Goal: Check status

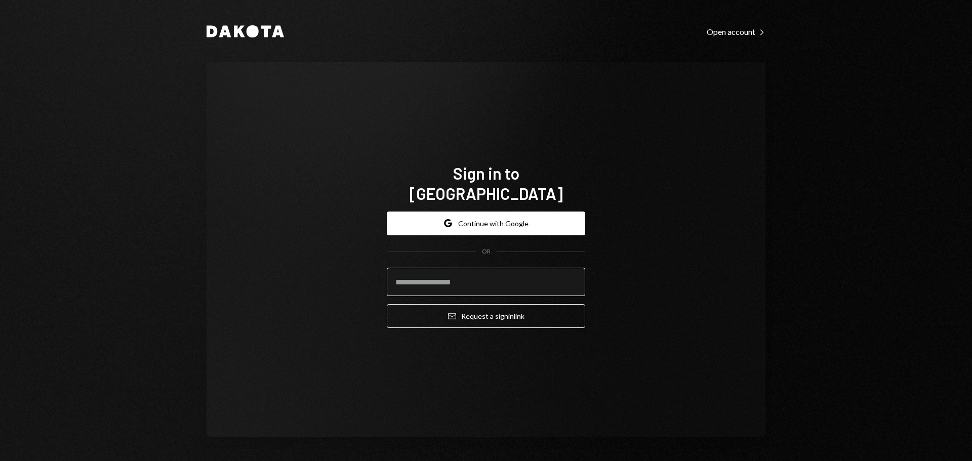
click at [446, 275] on input "email" at bounding box center [486, 282] width 198 height 28
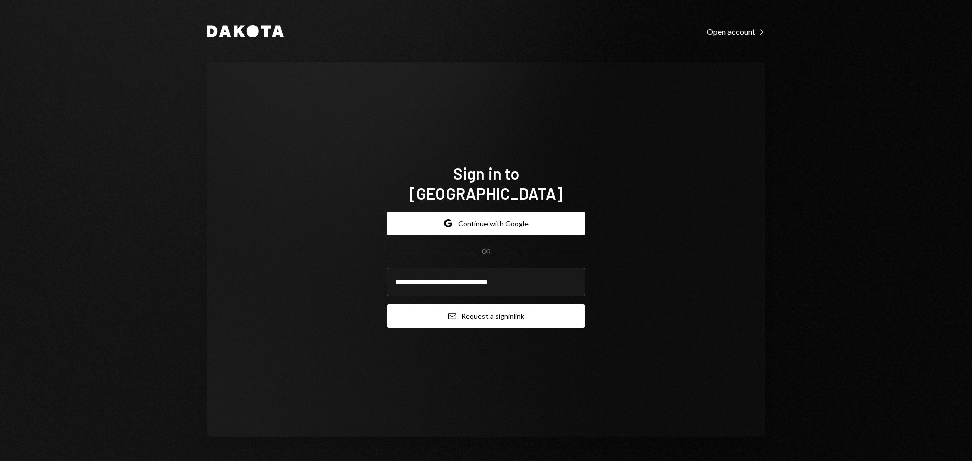
type input "**********"
click at [462, 307] on button "Email Request a sign in link" at bounding box center [486, 316] width 198 height 24
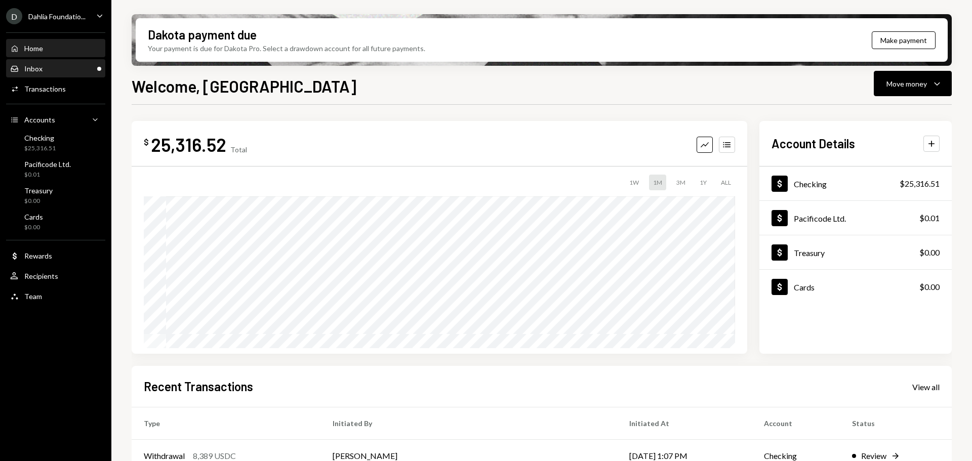
click at [69, 61] on div "Inbox Inbox" at bounding box center [55, 68] width 91 height 17
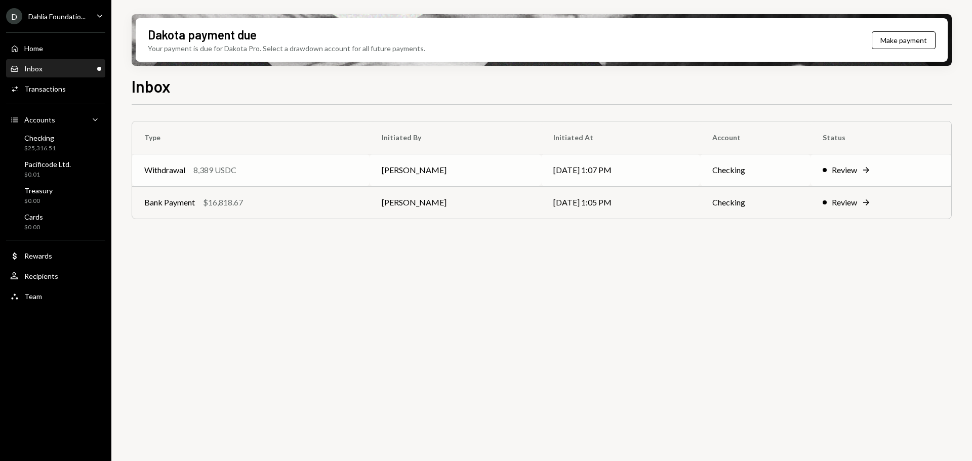
click at [263, 172] on div "Withdrawal 8,389 USDC" at bounding box center [250, 170] width 213 height 12
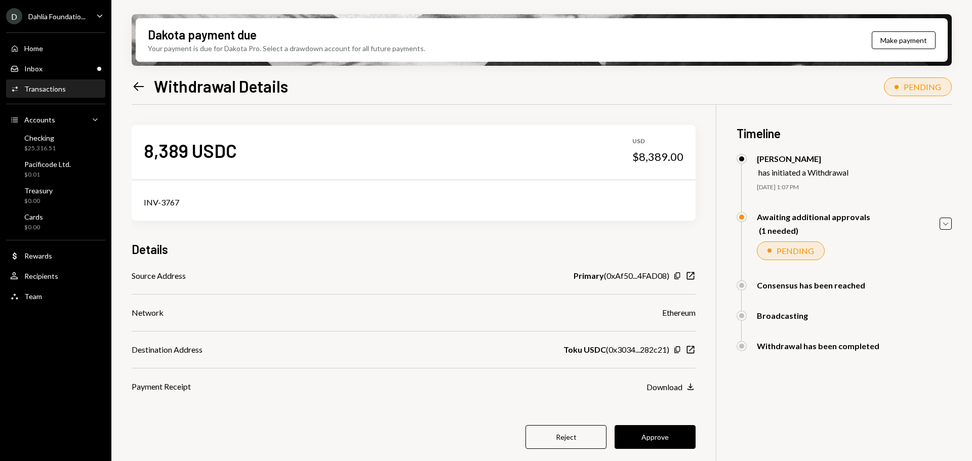
click at [140, 85] on icon "Left Arrow" at bounding box center [139, 86] width 14 height 14
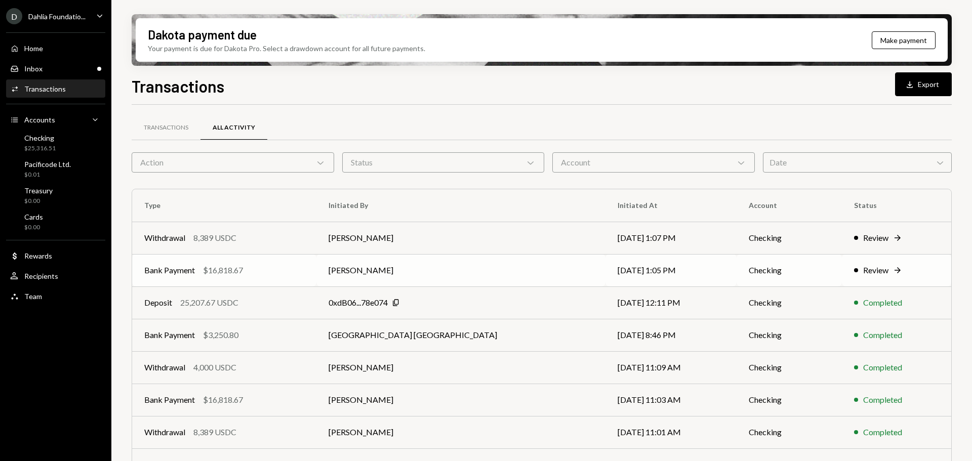
click at [284, 275] on div "Bank Payment $16,818.67" at bounding box center [224, 270] width 160 height 12
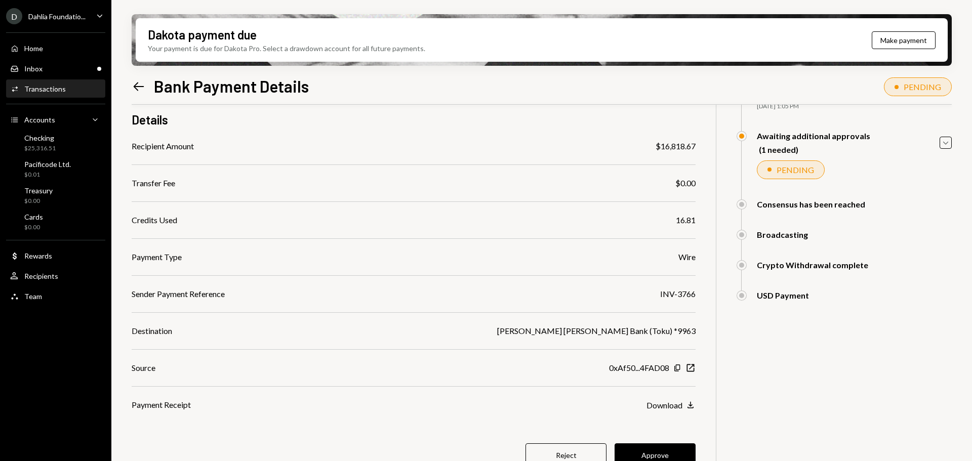
scroll to position [96, 0]
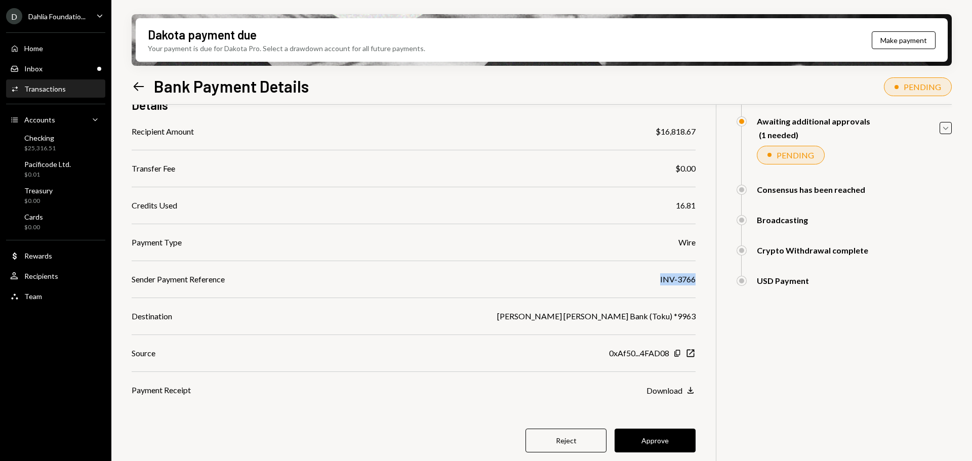
drag, startPoint x: 655, startPoint y: 281, endPoint x: 703, endPoint y: 281, distance: 48.1
click at [703, 281] on div "$ 16,818.67 16,818.67 USDC Details Recipient Amount $16,818.67 Transfer Fee $0.…" at bounding box center [542, 247] width 820 height 476
click at [647, 446] on button "Approve" at bounding box center [655, 441] width 81 height 24
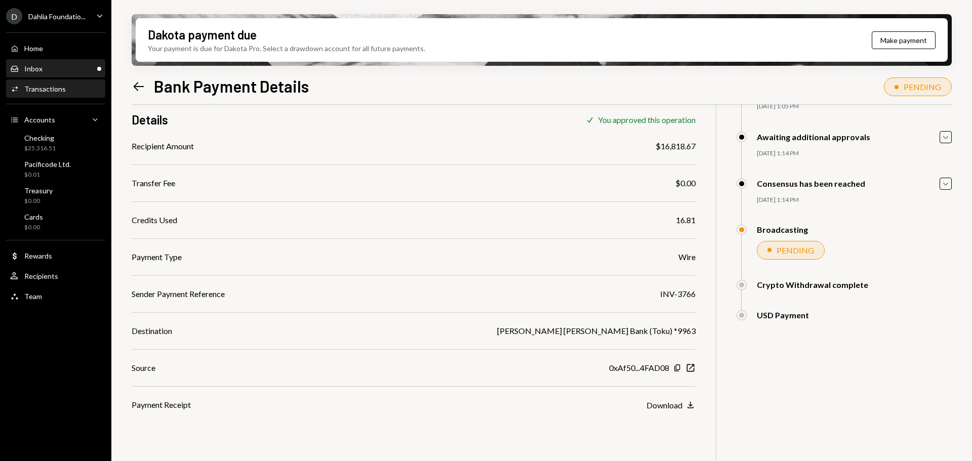
click at [63, 75] on div "Inbox Inbox" at bounding box center [55, 68] width 91 height 17
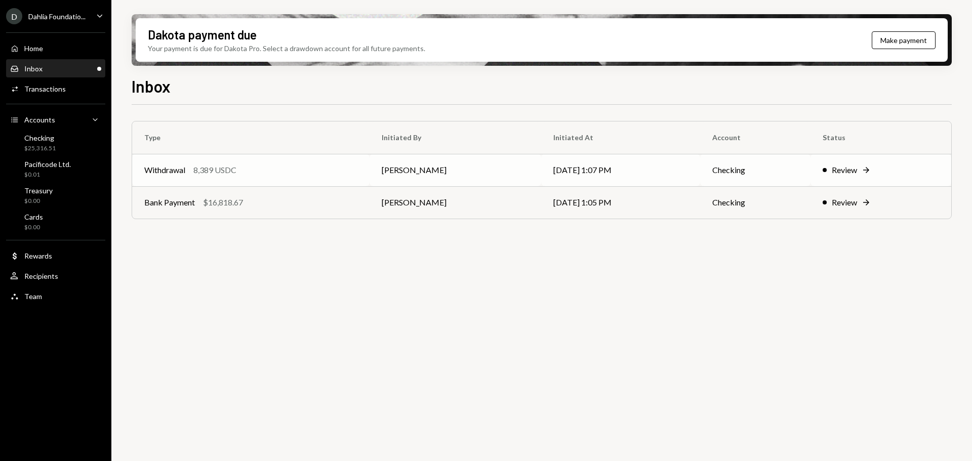
click at [277, 182] on td "Withdrawal 8,389 USDC" at bounding box center [250, 170] width 237 height 32
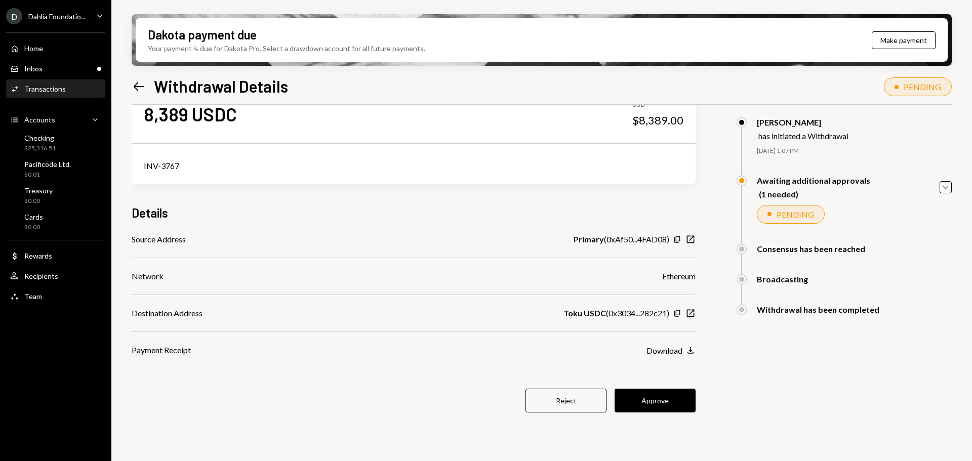
scroll to position [51, 0]
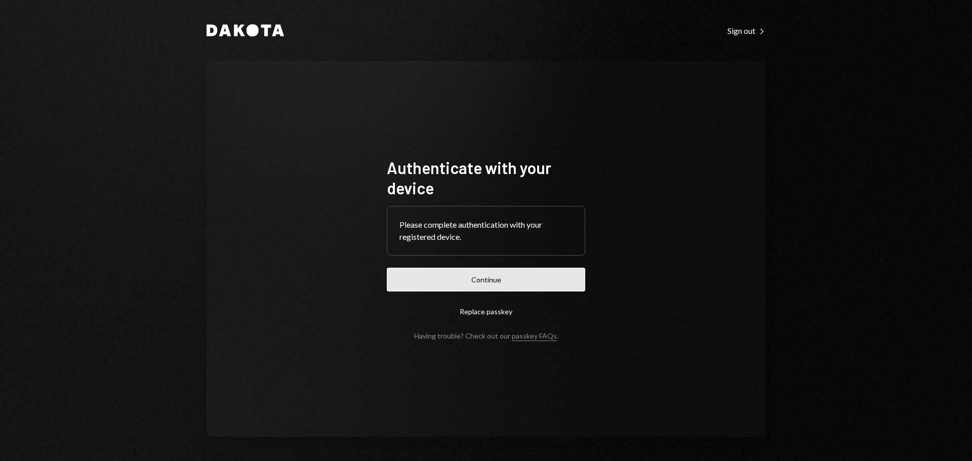
click at [437, 269] on button "Continue" at bounding box center [486, 280] width 198 height 24
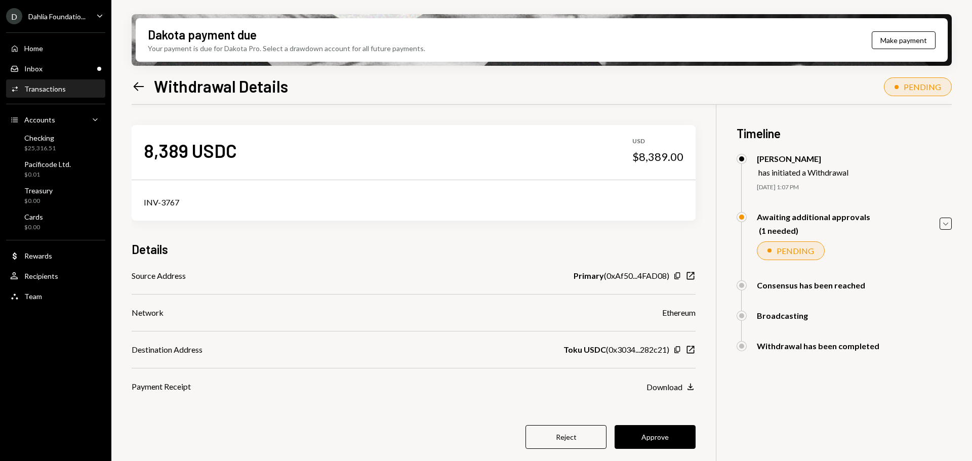
scroll to position [51, 0]
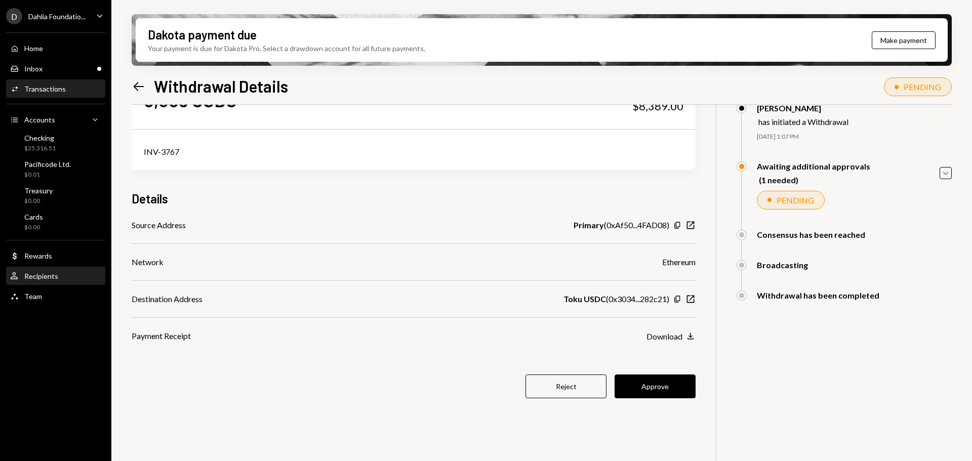
click at [43, 281] on div "User Recipients" at bounding box center [55, 276] width 91 height 17
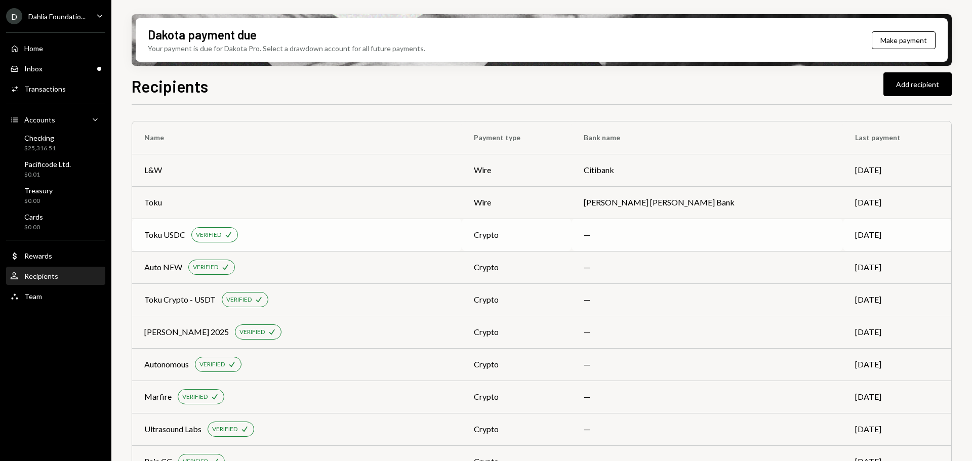
click at [181, 239] on div "Toku USDC" at bounding box center [164, 235] width 41 height 12
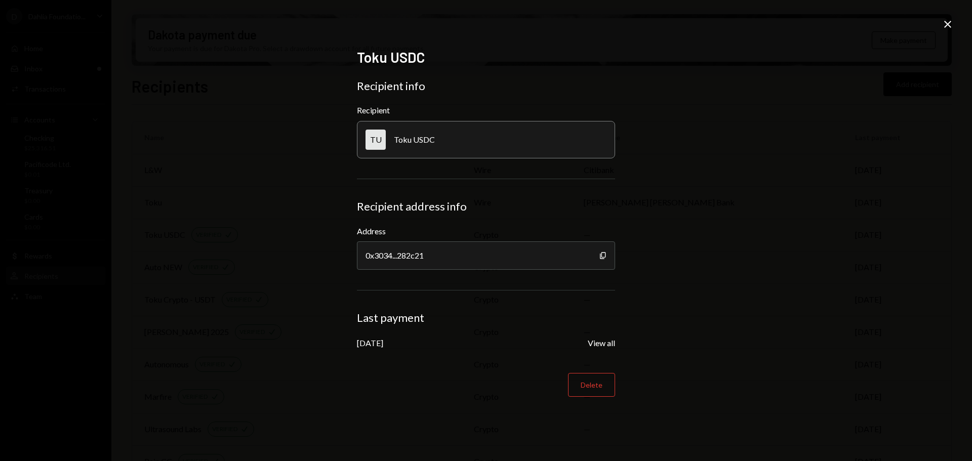
click at [954, 21] on div "Toku USDC Recipient info Recipient TU Toku USDC Recipient address info Address …" at bounding box center [486, 230] width 972 height 461
click at [948, 25] on icon at bounding box center [947, 24] width 7 height 7
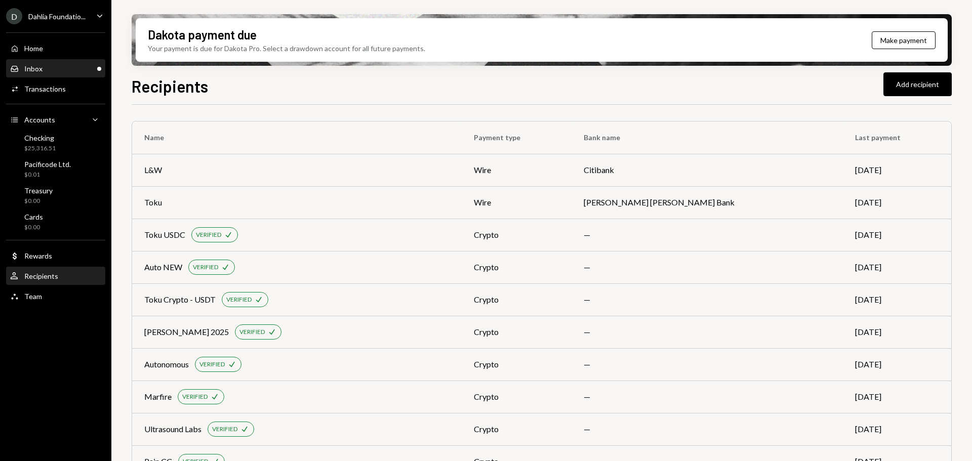
click at [70, 69] on div "Inbox Inbox" at bounding box center [55, 68] width 91 height 9
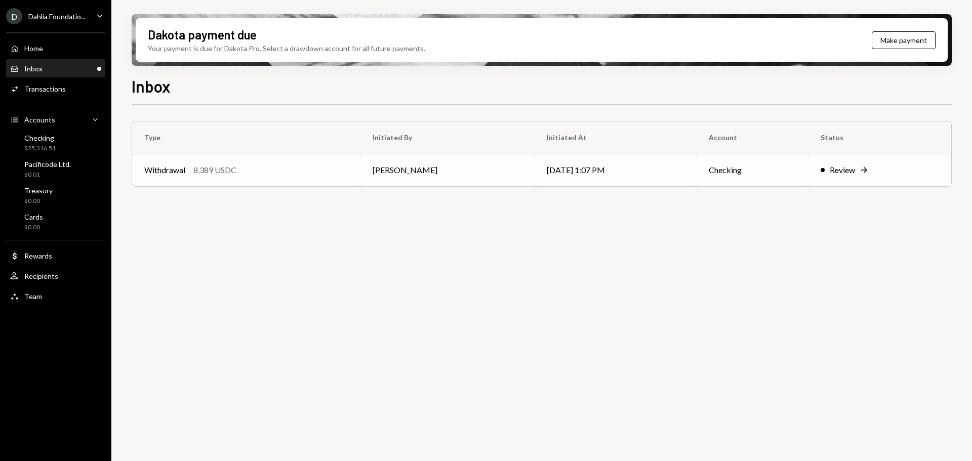
click at [195, 176] on div "8,389 USDC" at bounding box center [214, 170] width 43 height 12
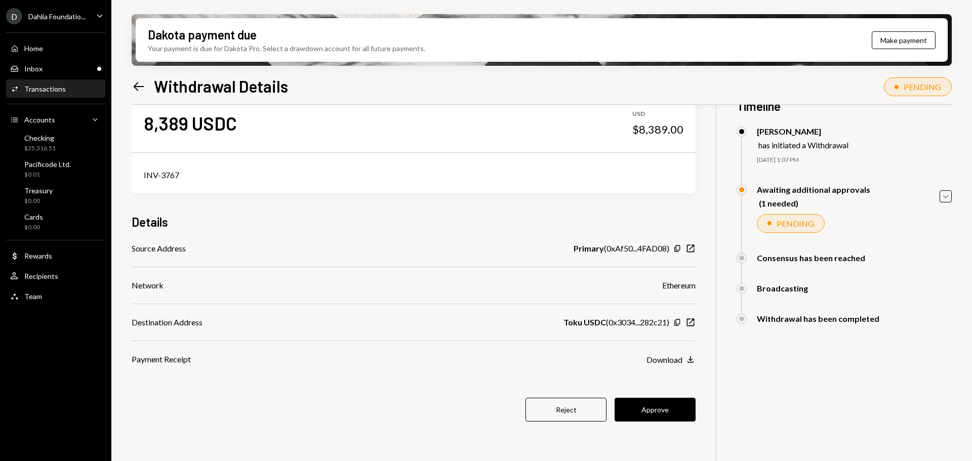
scroll to position [51, 0]
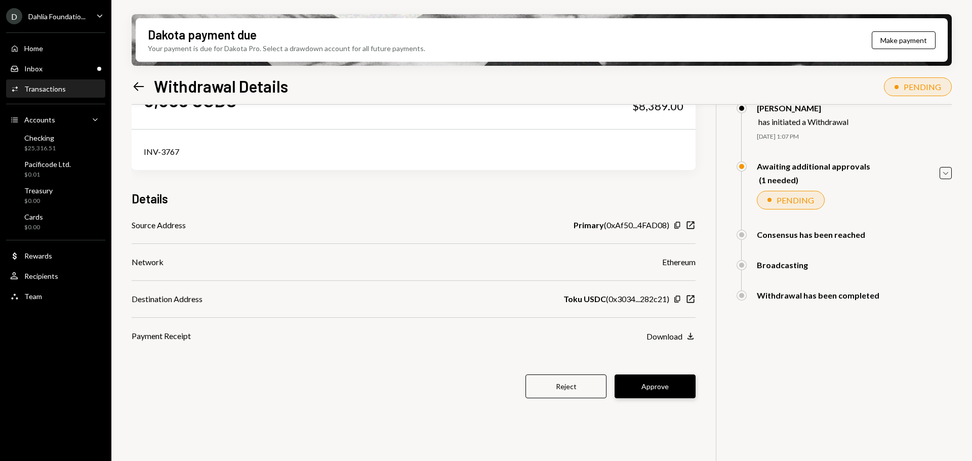
click at [656, 384] on button "Approve" at bounding box center [655, 387] width 81 height 24
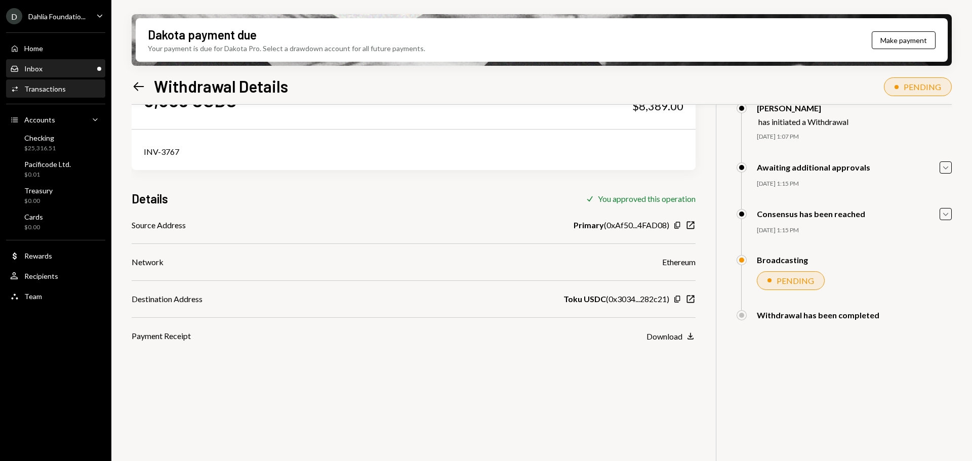
click at [57, 68] on div "Inbox Inbox" at bounding box center [55, 68] width 91 height 9
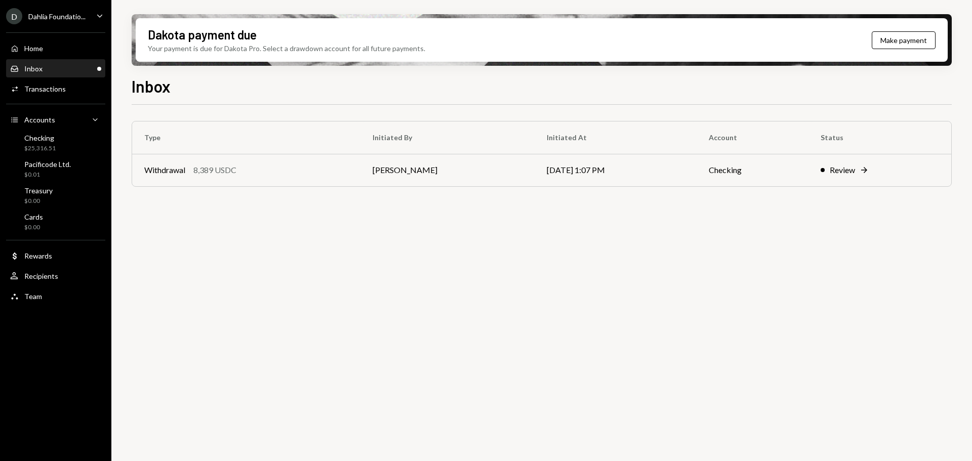
click at [28, 68] on div "Inbox" at bounding box center [33, 68] width 18 height 9
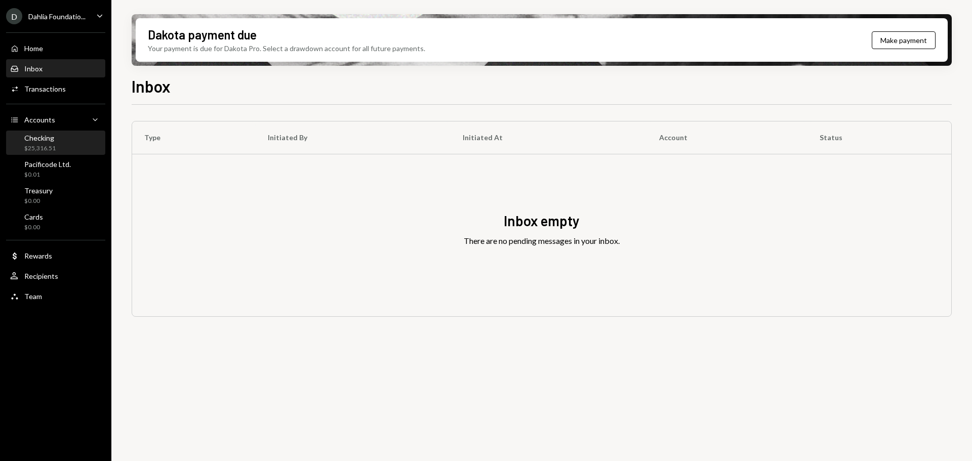
click at [64, 143] on div "Checking $25,316.51" at bounding box center [55, 143] width 91 height 19
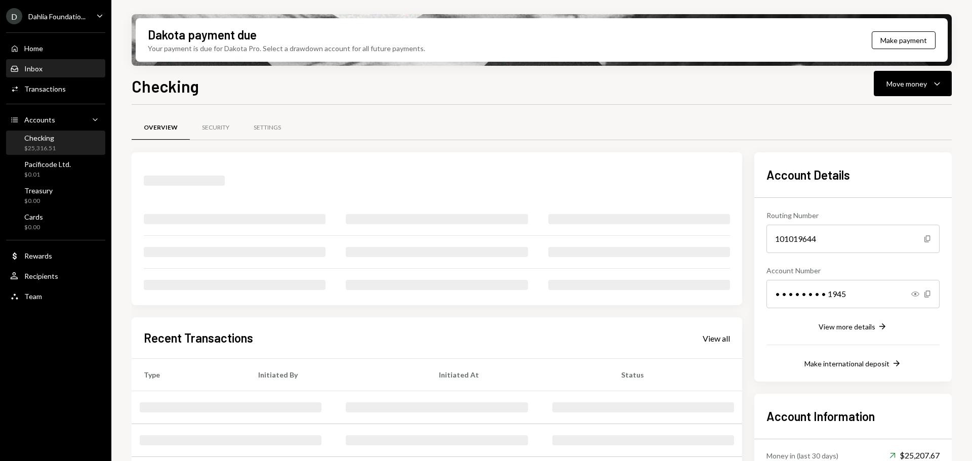
click at [59, 75] on div "Inbox Inbox" at bounding box center [55, 68] width 91 height 17
